Goal: Task Accomplishment & Management: Use online tool/utility

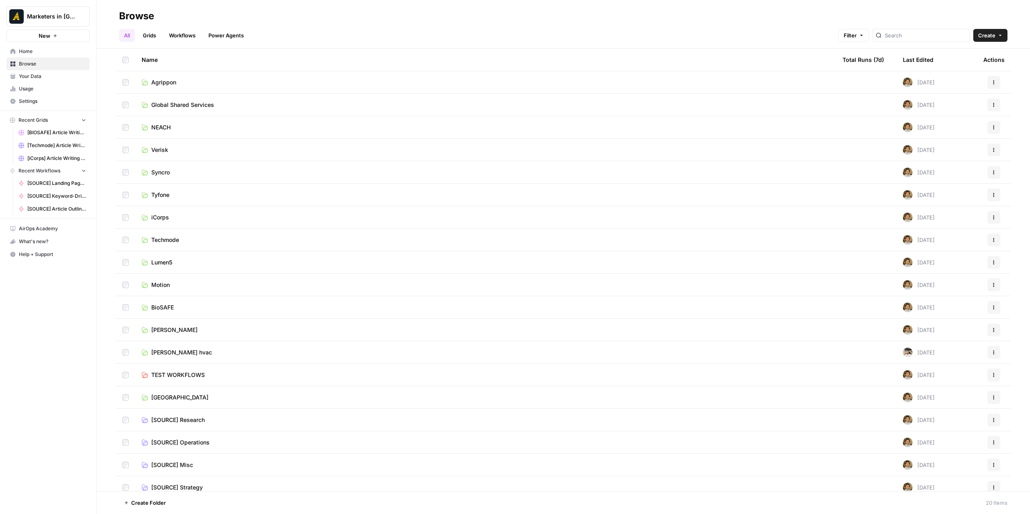
click at [173, 243] on span "Techmode" at bounding box center [165, 240] width 28 height 8
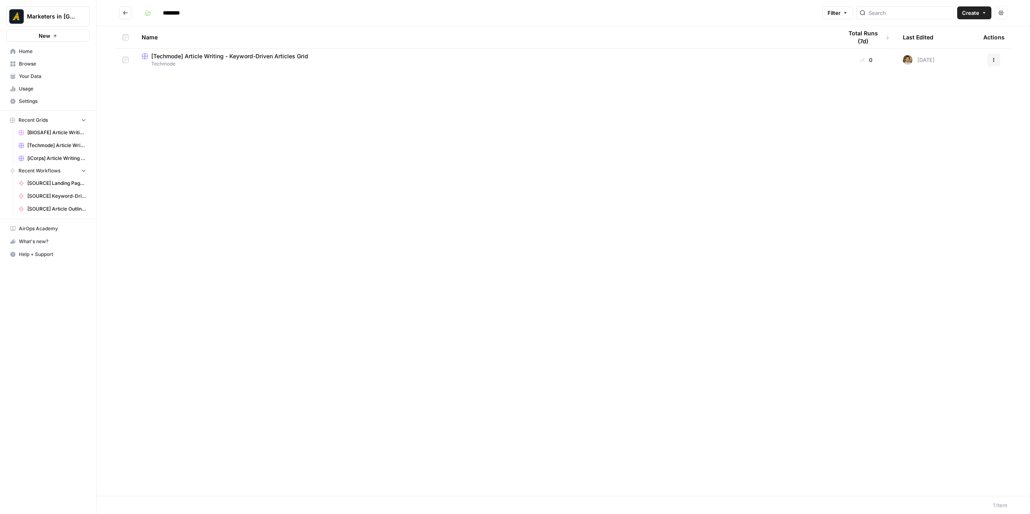
click at [307, 54] on span "[Techmode] Article Writing - Keyword-Driven Articles Grid" at bounding box center [229, 56] width 157 height 8
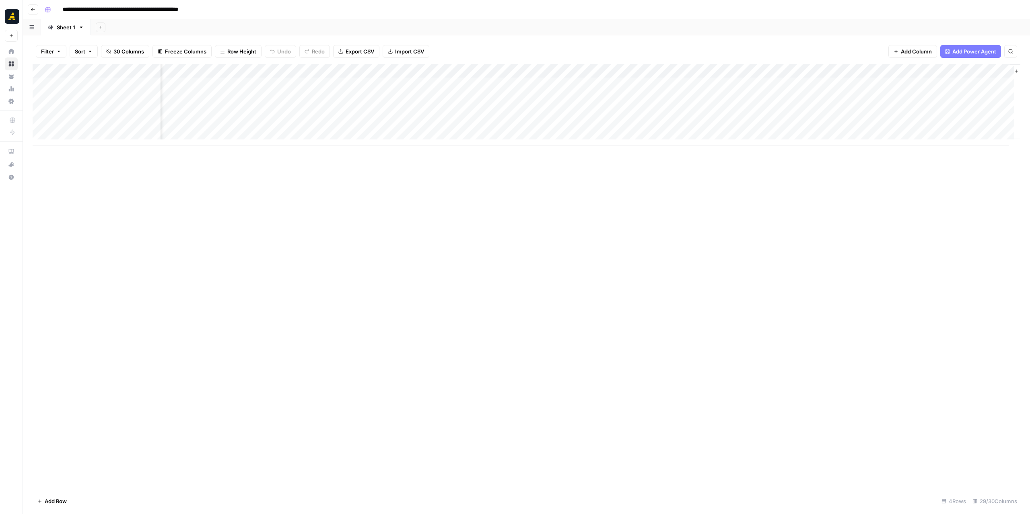
scroll to position [0, 1861]
click at [601, 70] on div "Add Column" at bounding box center [526, 104] width 987 height 81
click at [588, 138] on span "Configure Inputs" at bounding box center [591, 139] width 70 height 8
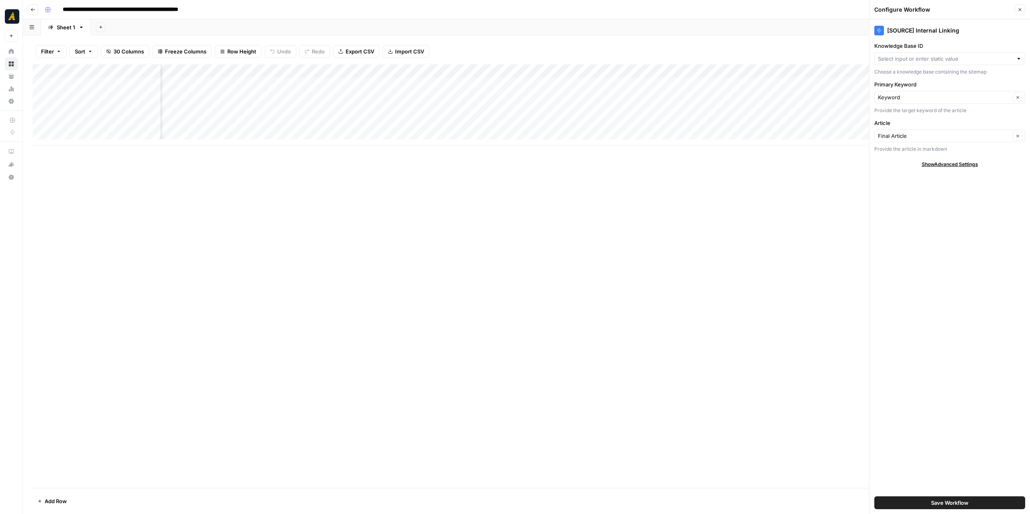
type input "Techmode"
click at [926, 502] on button "Save Workflow" at bounding box center [949, 503] width 151 height 13
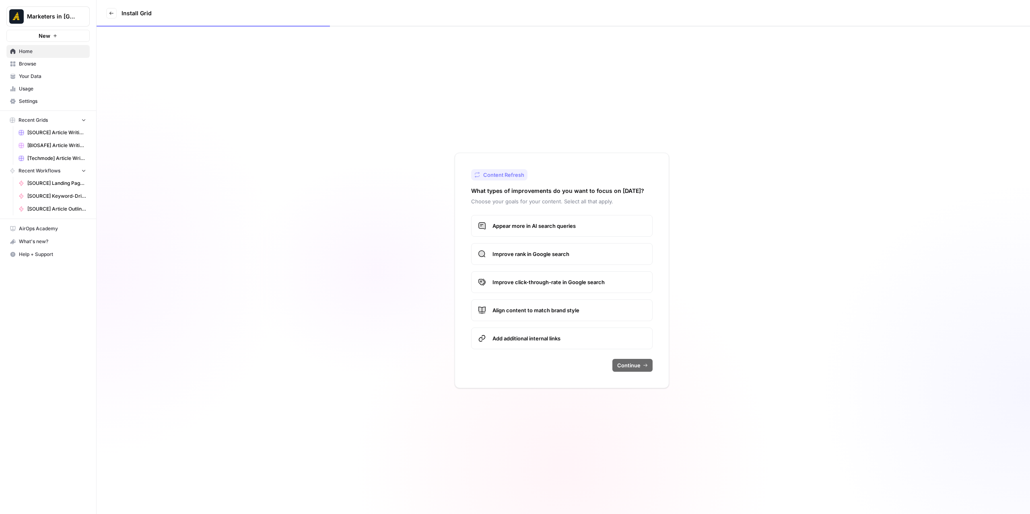
click at [541, 227] on span "Appear more in AI search queries" at bounding box center [568, 226] width 153 height 8
click at [540, 253] on span "Improve rank in Google search" at bounding box center [568, 254] width 153 height 8
click at [624, 368] on span "Continue" at bounding box center [628, 366] width 23 height 8
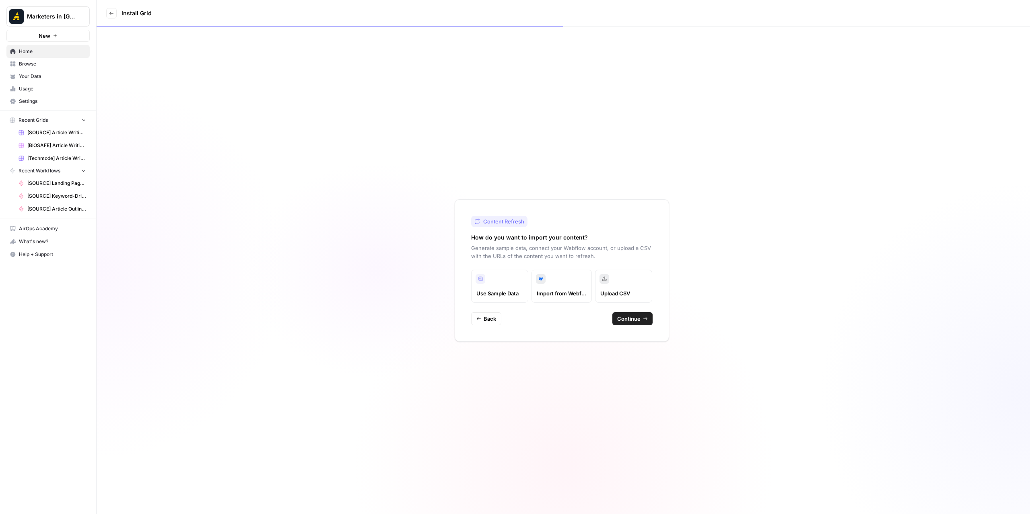
click at [622, 316] on span "Continue" at bounding box center [628, 319] width 23 height 8
type input "New North"
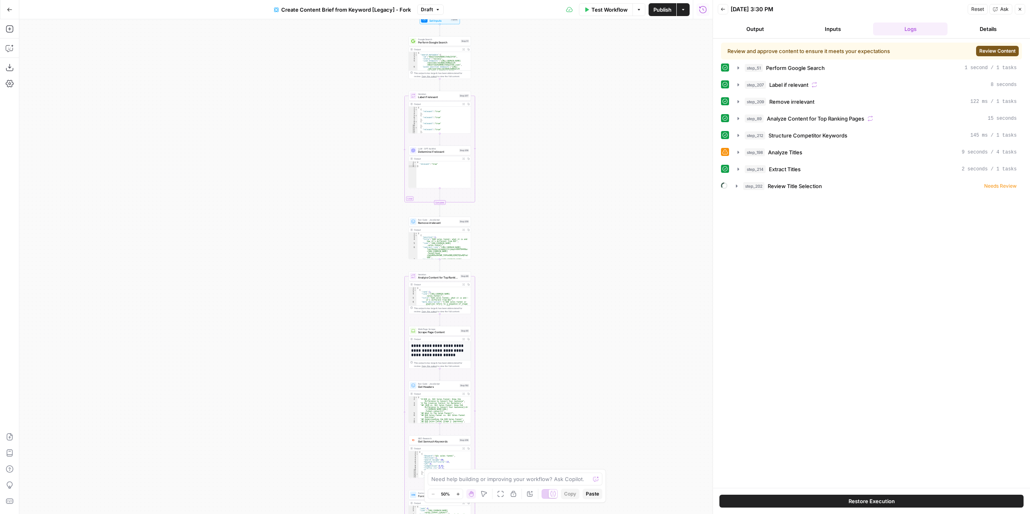
drag, startPoint x: 421, startPoint y: 212, endPoint x: 520, endPoint y: 313, distance: 141.9
click at [498, 411] on div "Workflow Set Inputs Inputs Google Search Perform Google Search Step 51 Output E…" at bounding box center [365, 266] width 693 height 495
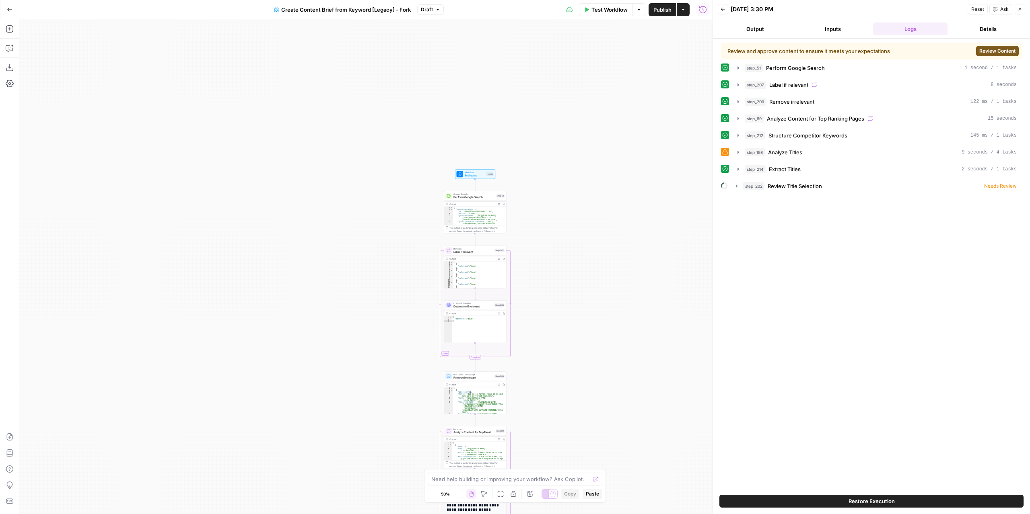
drag, startPoint x: 520, startPoint y: 183, endPoint x: 553, endPoint y: 331, distance: 150.9
click at [553, 331] on div "Workflow Set Inputs Inputs Google Search Perform Google Search Step 51 Output E…" at bounding box center [365, 266] width 693 height 495
